Goal: Task Accomplishment & Management: Manage account settings

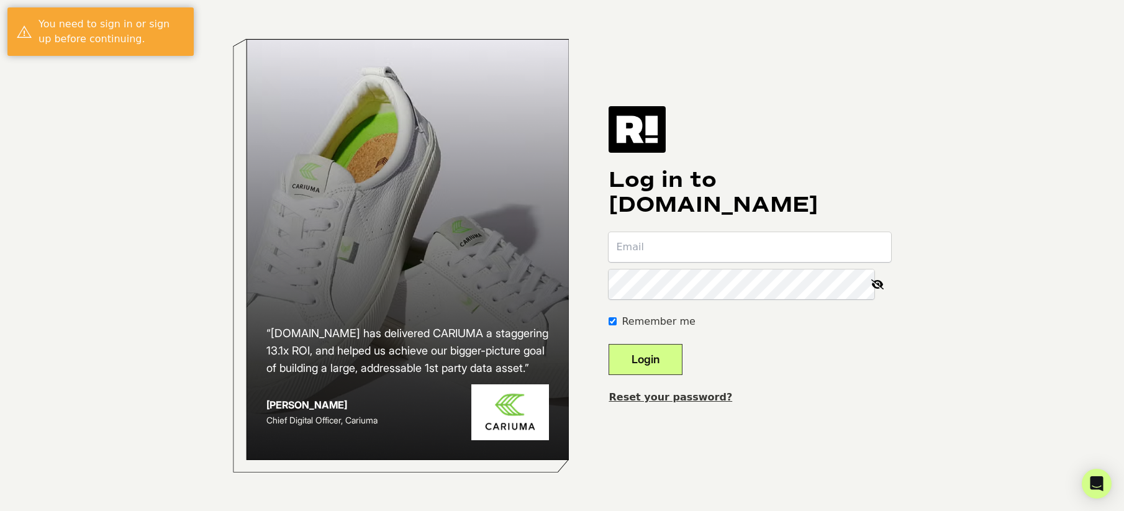
drag, startPoint x: 0, startPoint y: 0, endPoint x: 702, endPoint y: 248, distance: 744.5
click at [702, 248] on input "email" at bounding box center [749, 247] width 282 height 30
type input "rwm@cpamartin.com"
click at [673, 358] on button "Login" at bounding box center [645, 359] width 74 height 31
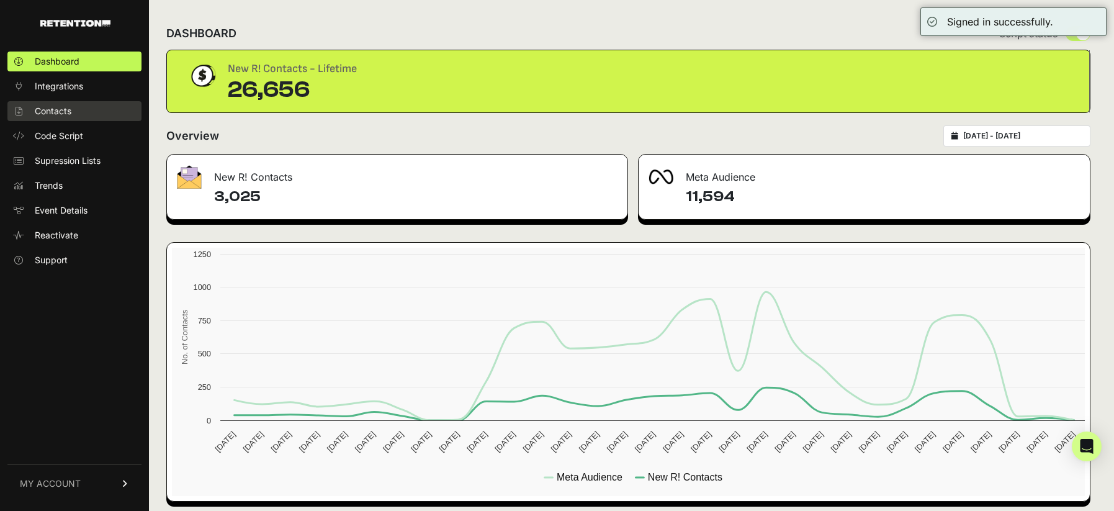
click at [46, 115] on span "Contacts" at bounding box center [53, 111] width 37 height 12
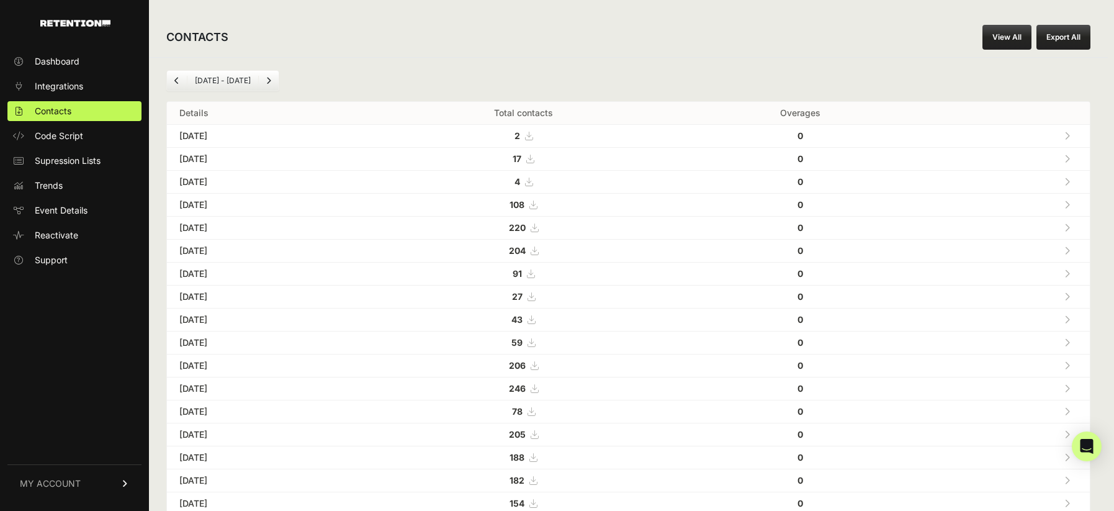
click at [534, 160] on icon at bounding box center [529, 159] width 7 height 9
